Goal: Manage account settings

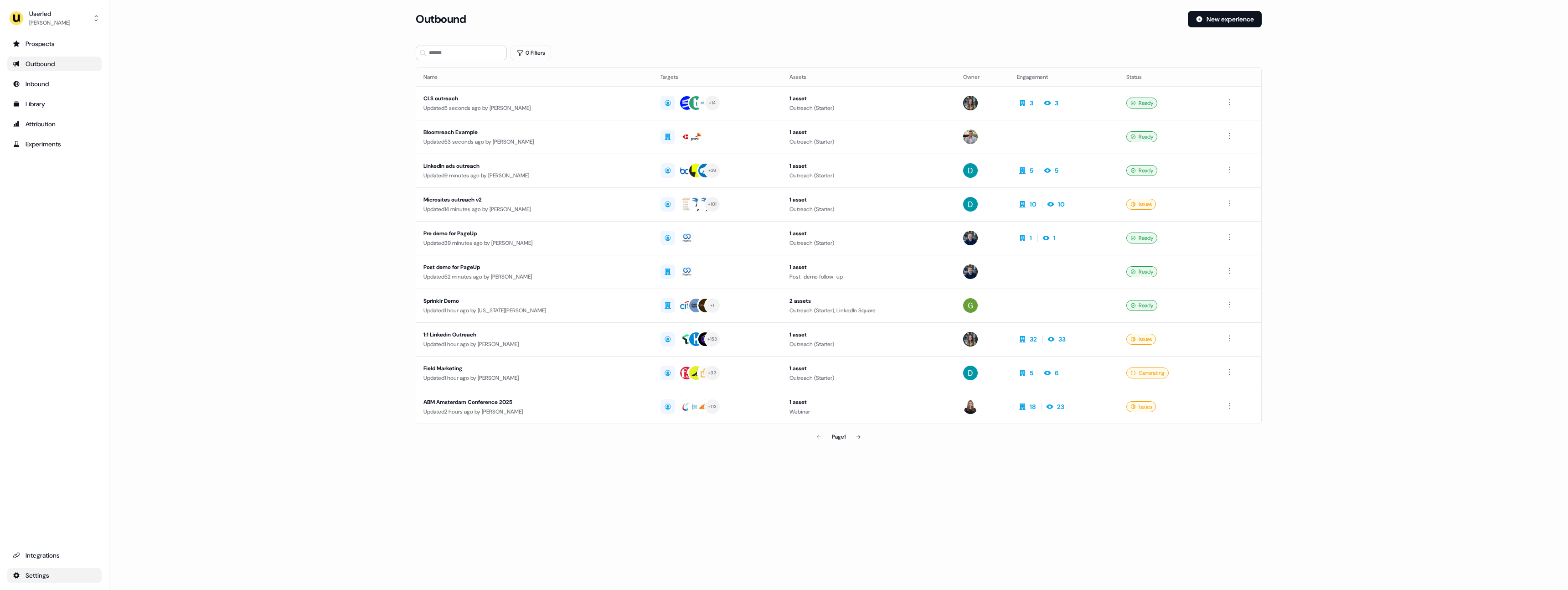
click at [47, 572] on html "For the best experience switch devices to a bigger screen. Go to [DOMAIN_NAME] …" at bounding box center [784, 295] width 1568 height 590
click at [47, 573] on html "For the best experience switch devices to a bigger screen. Go to [DOMAIN_NAME] …" at bounding box center [784, 295] width 1568 height 590
click at [127, 576] on div "Privacy & Scripts" at bounding box center [144, 574] width 73 height 15
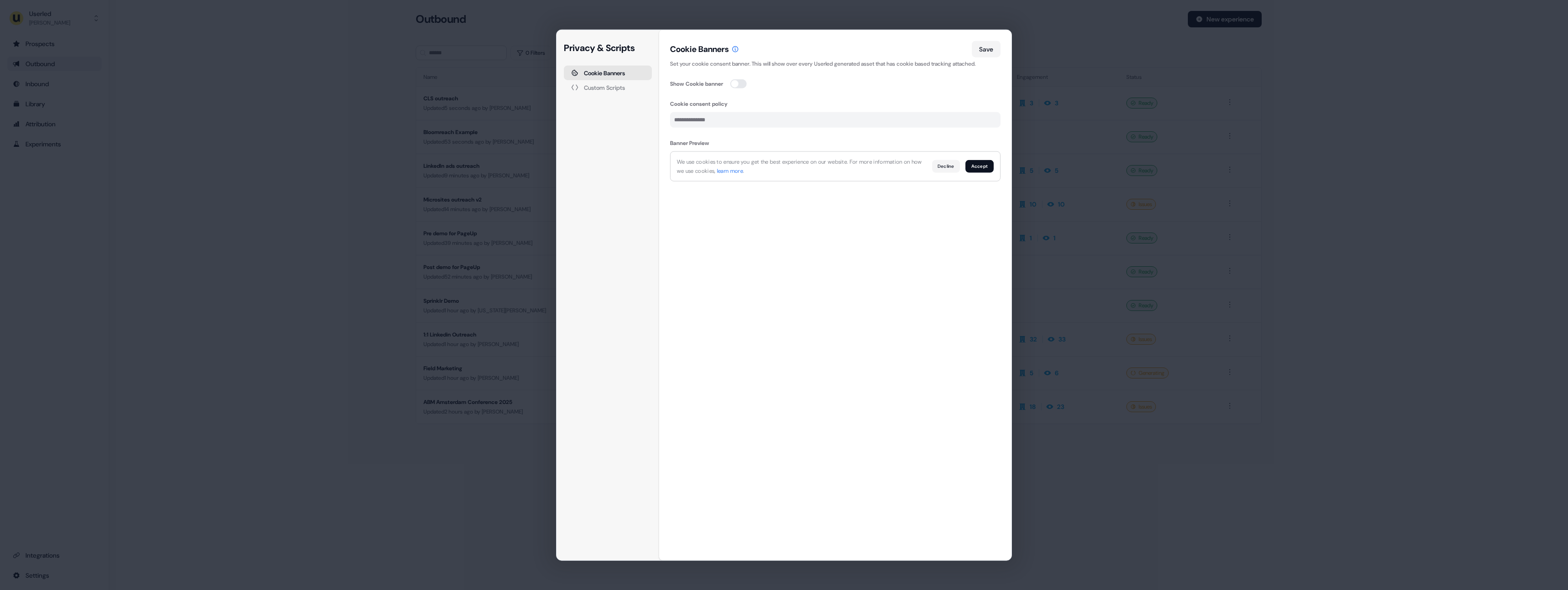
click at [114, 499] on div "Privacy & Scripts Cookie Banners Custom Scripts Cookie Banners Save Set your co…" at bounding box center [784, 295] width 1568 height 590
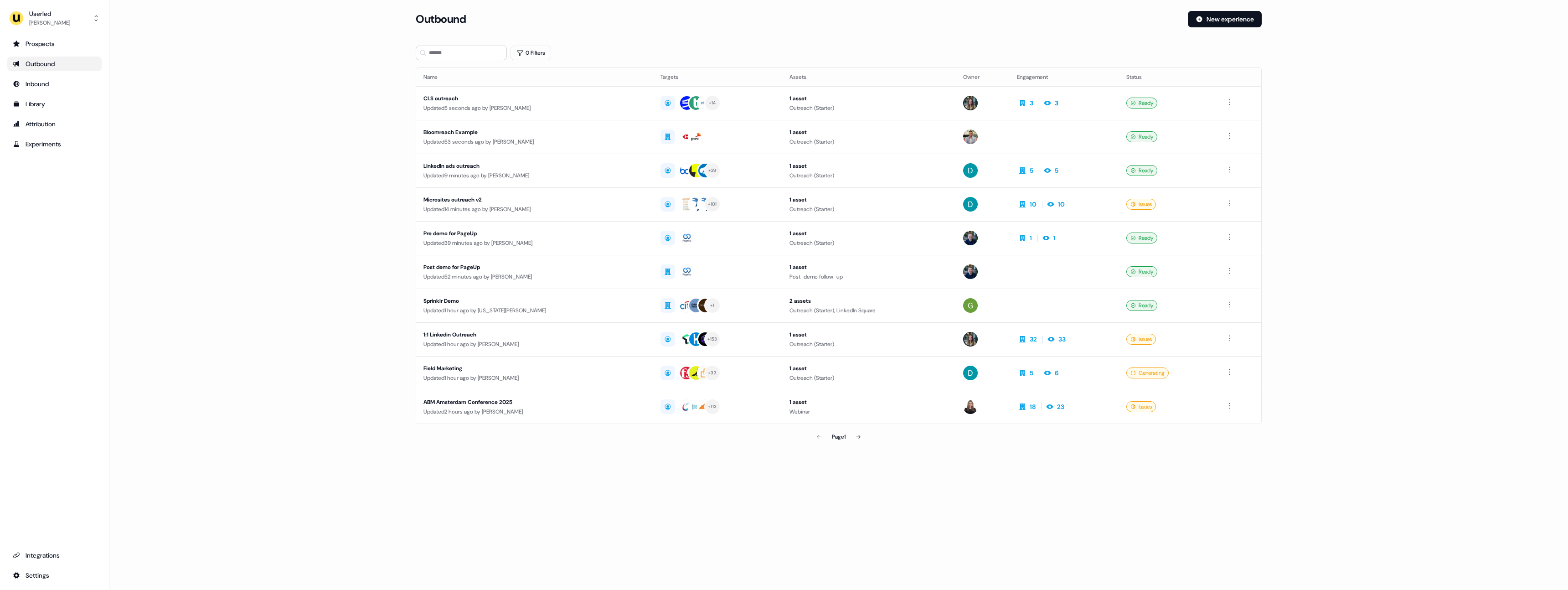
click at [1362, 222] on main "Loading... Outbound New experience 0 Filters Name Targets Assets Owner Engageme…" at bounding box center [839, 241] width 1458 height 460
click at [43, 577] on html "For the best experience switch devices to a bigger screen. Go to [DOMAIN_NAME] …" at bounding box center [784, 295] width 1568 height 590
click at [124, 471] on html "For the best experience switch devices to a bigger screen. Go to [DOMAIN_NAME] …" at bounding box center [784, 295] width 1568 height 590
click at [38, 574] on html "For the best experience switch devices to a bigger screen. Go to [DOMAIN_NAME] …" at bounding box center [784, 295] width 1568 height 590
click at [146, 547] on div "Team" at bounding box center [144, 544] width 73 height 15
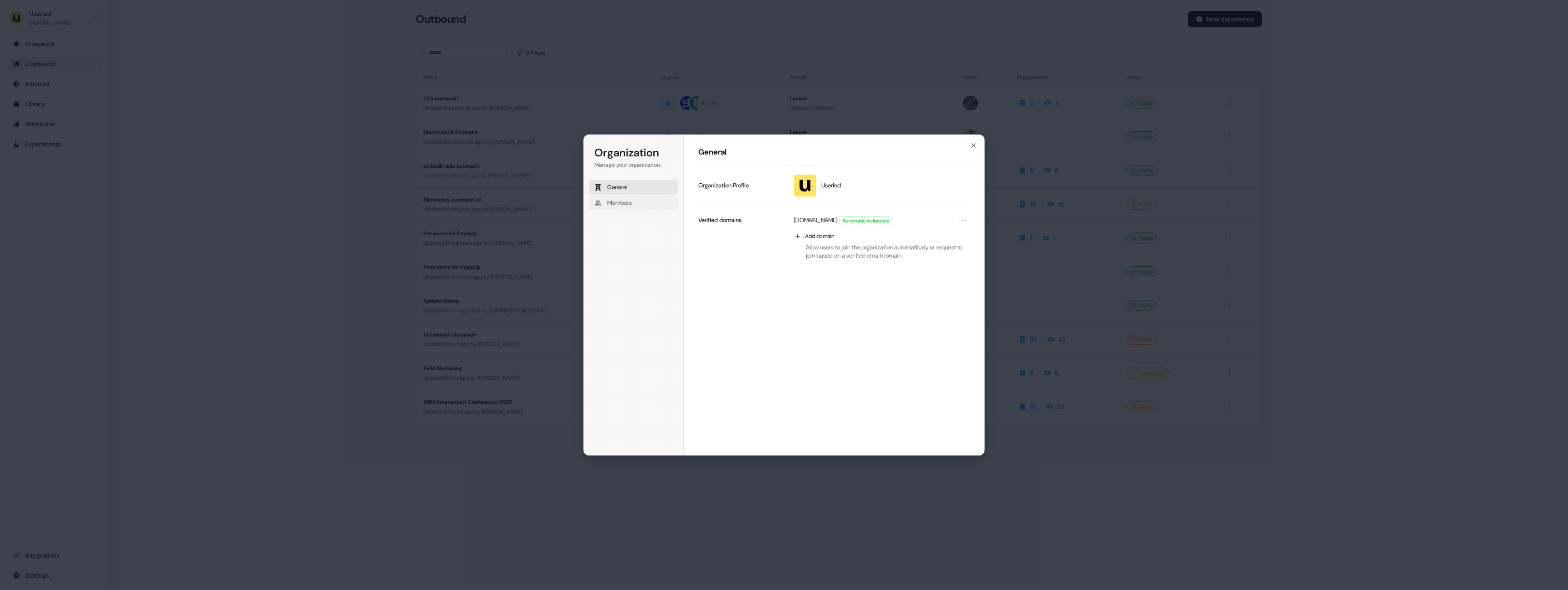
click at [613, 203] on span "Members" at bounding box center [619, 202] width 24 height 8
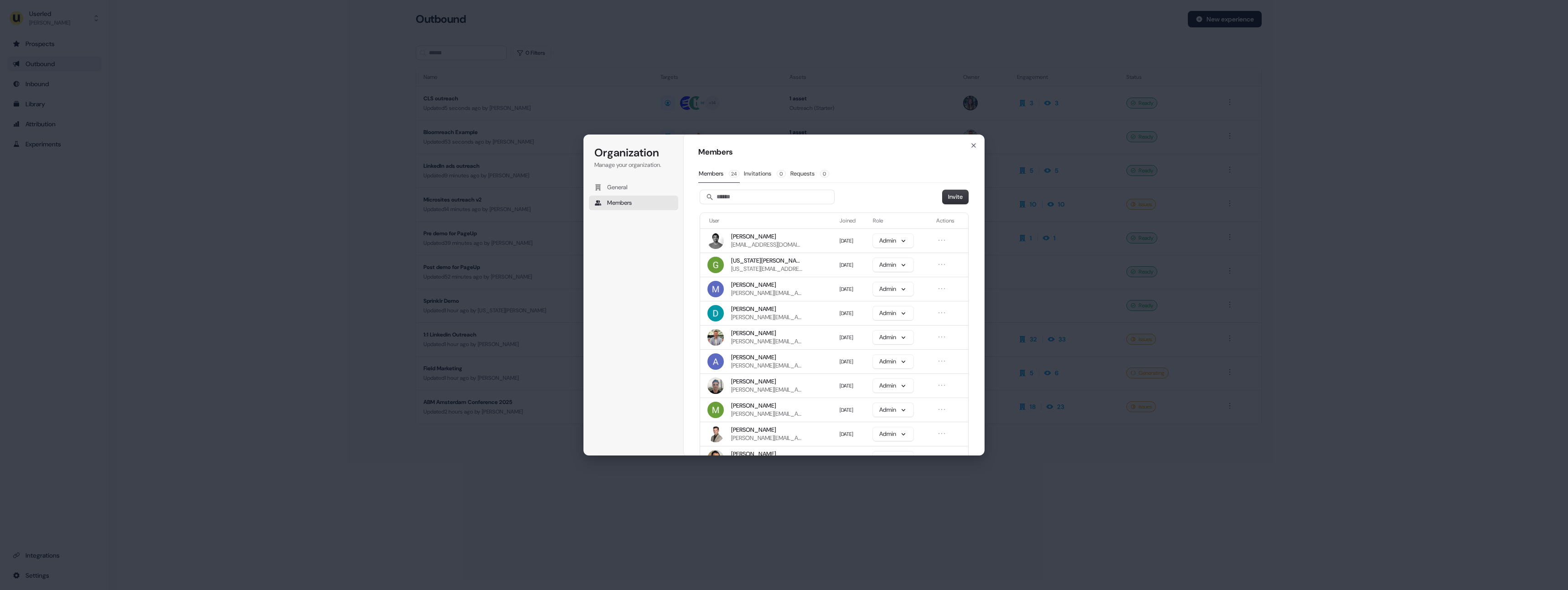
click at [309, 340] on div "Organization Manage your organization. General Members Organization Members Mem…" at bounding box center [784, 295] width 1568 height 590
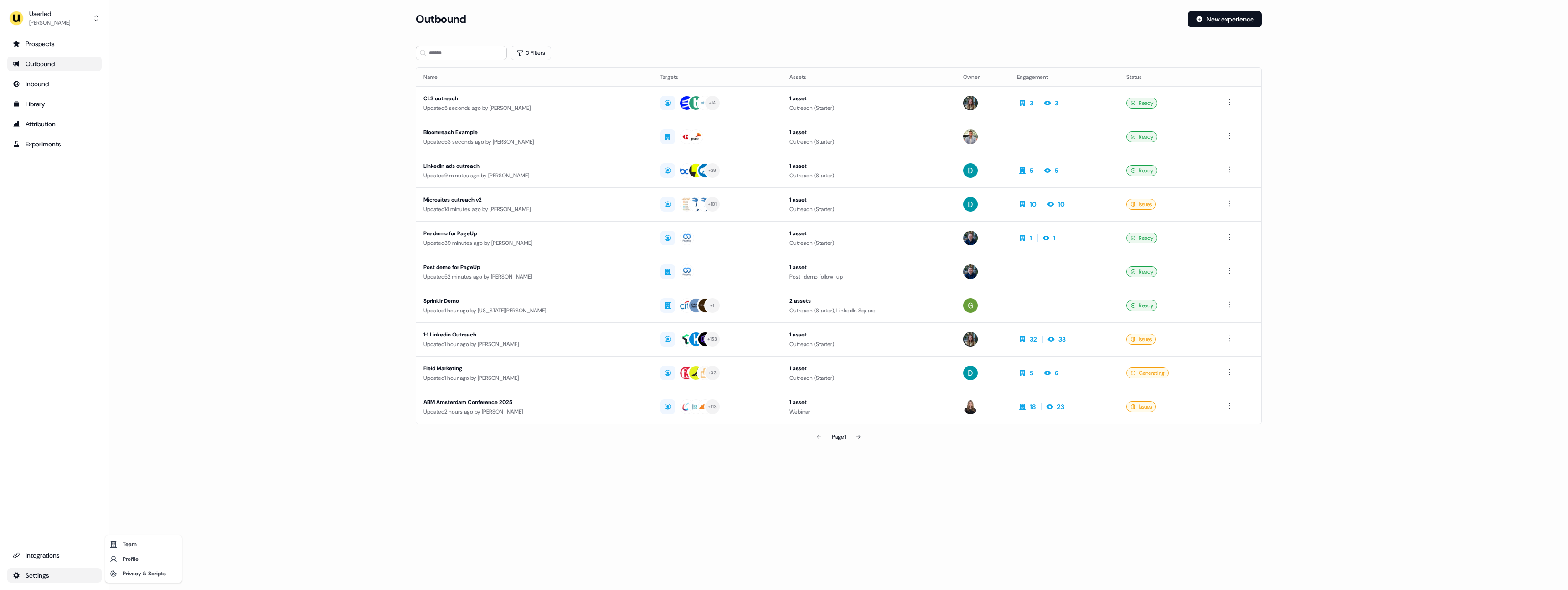
click at [43, 575] on html "For the best experience switch devices to a bigger screen. Go to [DOMAIN_NAME] …" at bounding box center [784, 295] width 1568 height 590
click at [136, 558] on div "Profile" at bounding box center [144, 559] width 73 height 15
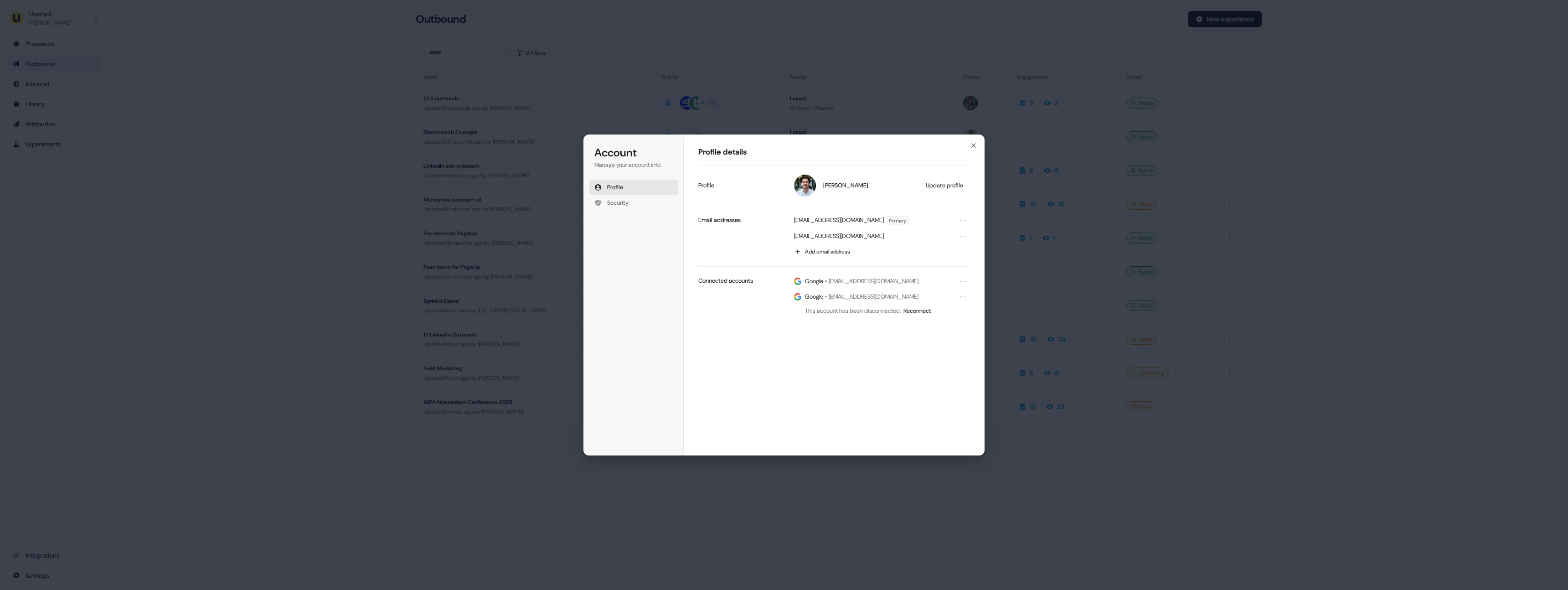
click at [175, 494] on div "Account Manage your account info. Profile Security Account Profile details [PER…" at bounding box center [784, 295] width 1568 height 590
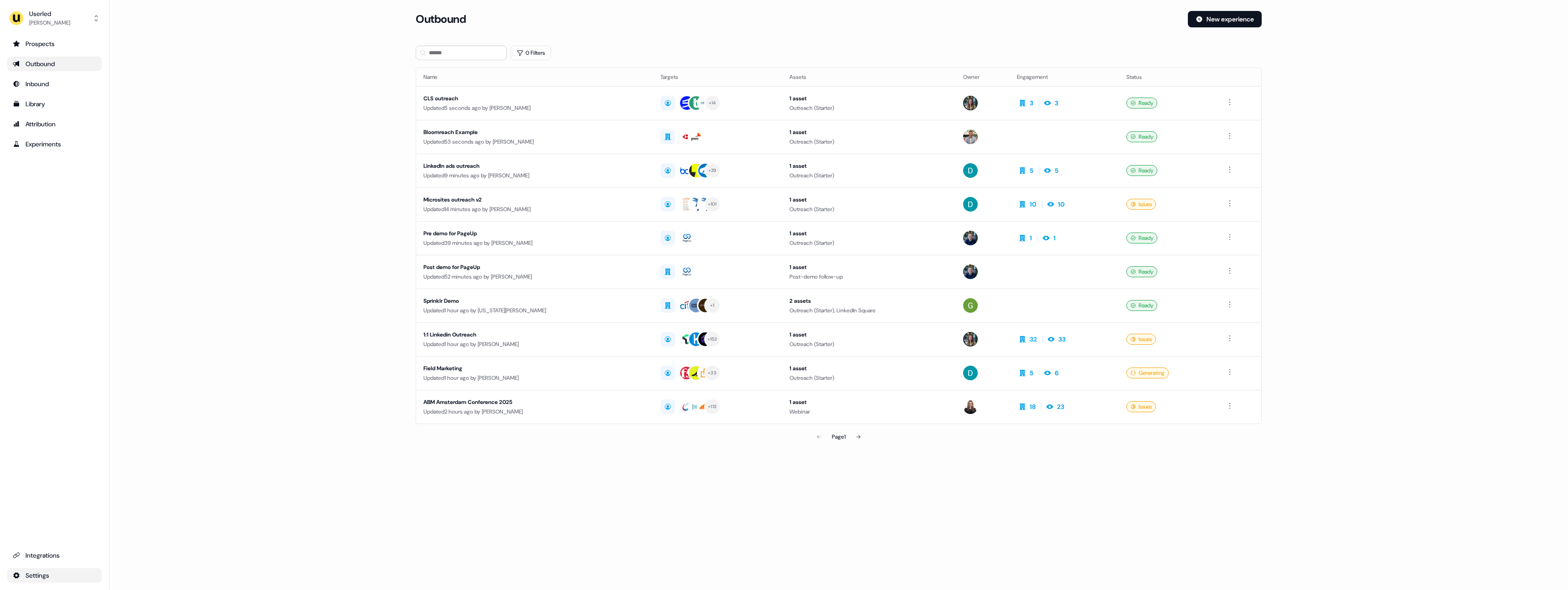
click at [56, 575] on html "For the best experience switch devices to a bigger screen. Go to [DOMAIN_NAME] …" at bounding box center [784, 295] width 1568 height 590
click at [139, 574] on div "Privacy & Scripts" at bounding box center [144, 574] width 73 height 15
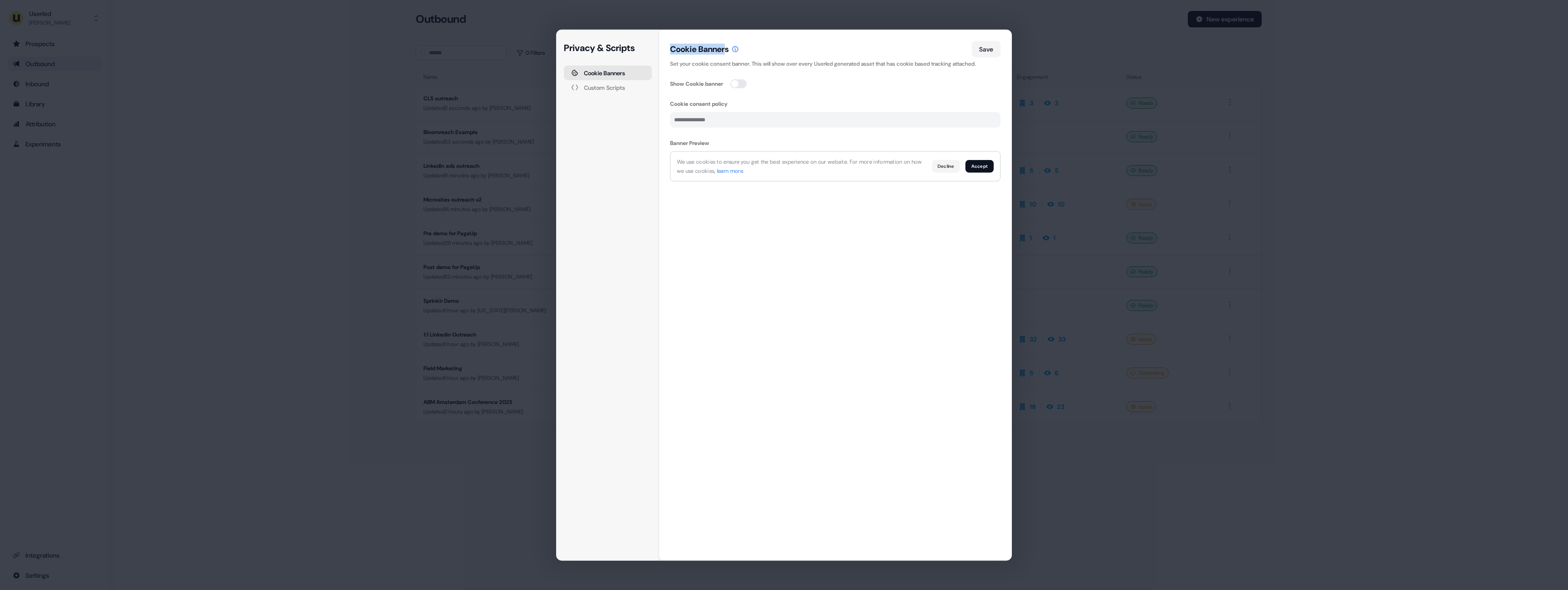
drag, startPoint x: 667, startPoint y: 47, endPoint x: 729, endPoint y: 47, distance: 62.0
click at [729, 47] on div "Cookie Banners Save Set your cookie consent banner. This will show over every U…" at bounding box center [835, 295] width 352 height 530
click at [729, 47] on div "Cookie Banners" at bounding box center [704, 49] width 69 height 11
